Goal: Communication & Community: Answer question/provide support

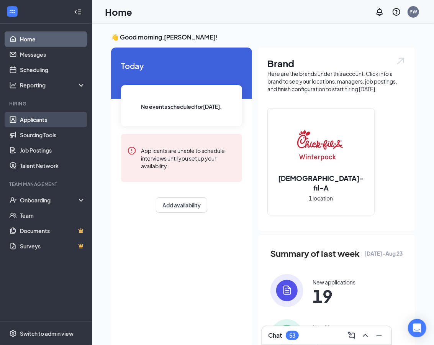
click at [57, 117] on link "Applicants" at bounding box center [53, 119] width 66 height 15
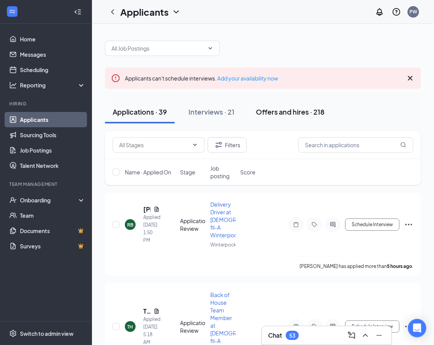
click at [303, 113] on div "Offers and hires · 218" at bounding box center [290, 112] width 69 height 10
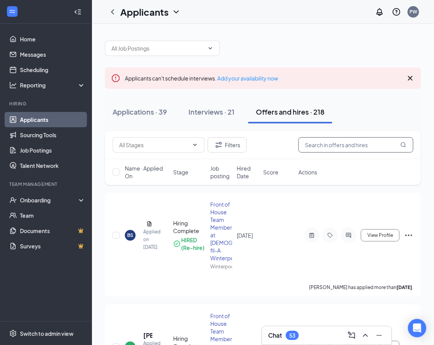
click at [319, 143] on input "text" at bounding box center [355, 144] width 115 height 15
type input "ayme"
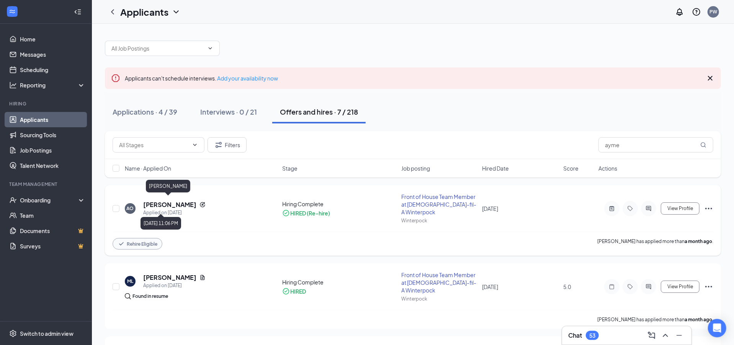
click at [164, 203] on h5 "[PERSON_NAME]" at bounding box center [169, 204] width 53 height 8
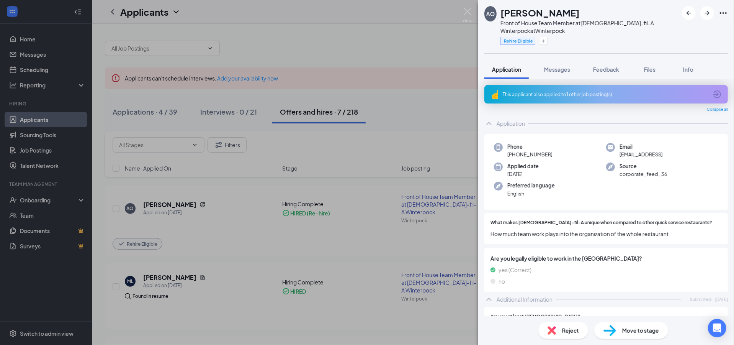
click at [434, 156] on span "[EMAIL_ADDRESS]" at bounding box center [641, 155] width 43 height 8
click at [434, 72] on div "Messages" at bounding box center [557, 70] width 26 height 8
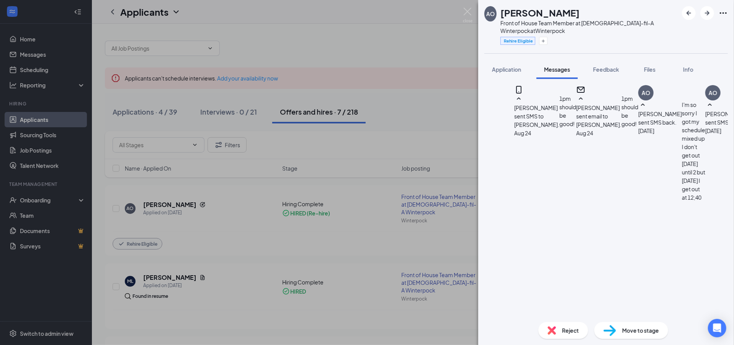
scroll to position [424, 0]
paste textarea "[URL][DOMAIN_NAME]"
type textarea "[URL][DOMAIN_NAME]"
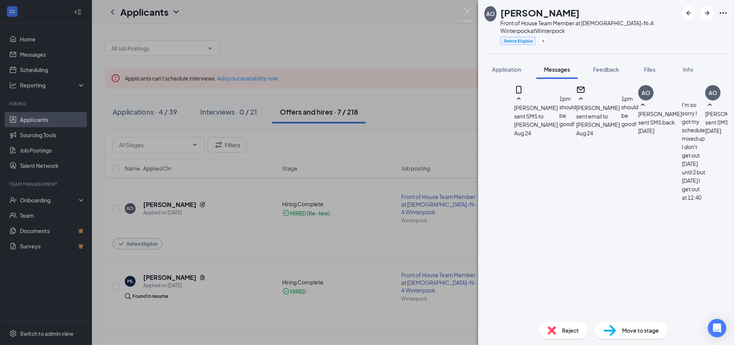
scroll to position [489, 0]
click at [434, 74] on button "Application" at bounding box center [507, 69] width 44 height 19
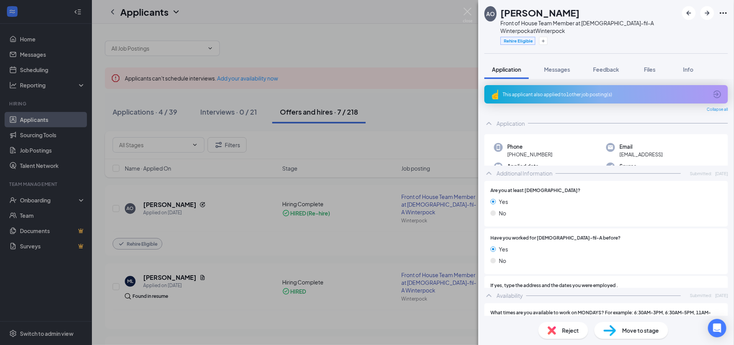
click at [434, 67] on span "Application" at bounding box center [506, 69] width 29 height 7
